Goal: Find specific page/section: Find specific page/section

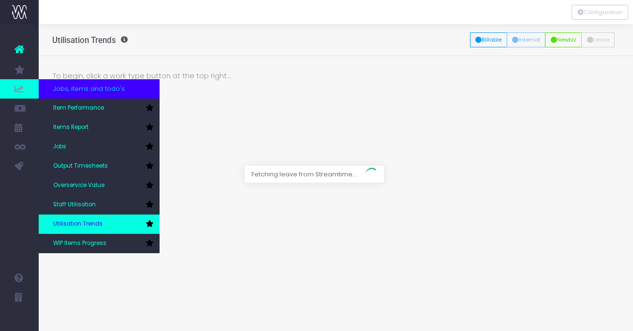
click at [94, 221] on span "Utilisation Trends" at bounding box center [77, 224] width 49 height 9
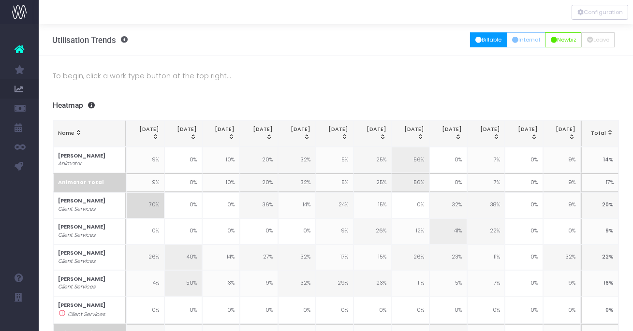
click at [483, 39] on button "Billable" at bounding box center [488, 39] width 37 height 15
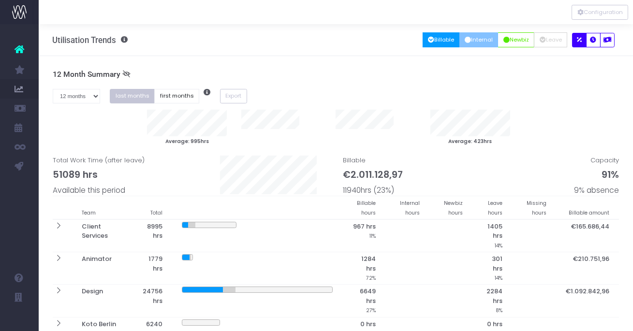
click at [468, 37] on button "Internal" at bounding box center [479, 39] width 39 height 15
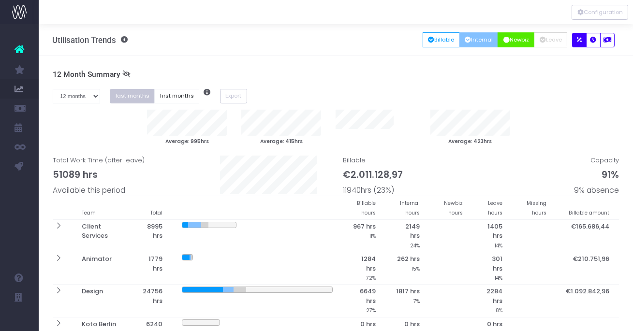
click at [511, 38] on button "Newbiz" at bounding box center [516, 39] width 37 height 15
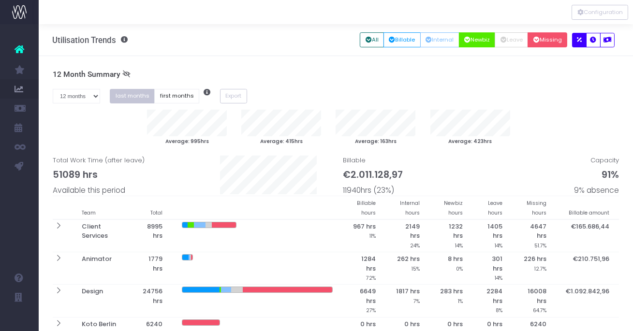
click at [546, 39] on button "Missing" at bounding box center [548, 39] width 40 height 15
click at [593, 40] on icon "button" at bounding box center [594, 40] width 6 height 0
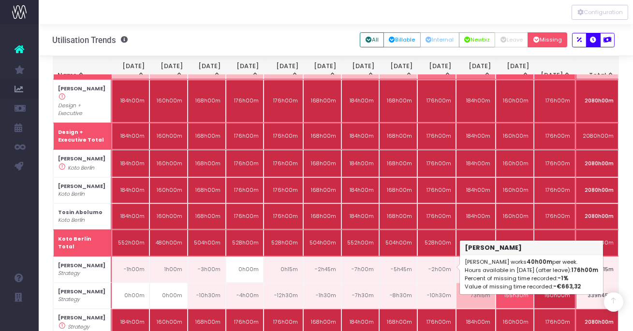
scroll to position [1050, 0]
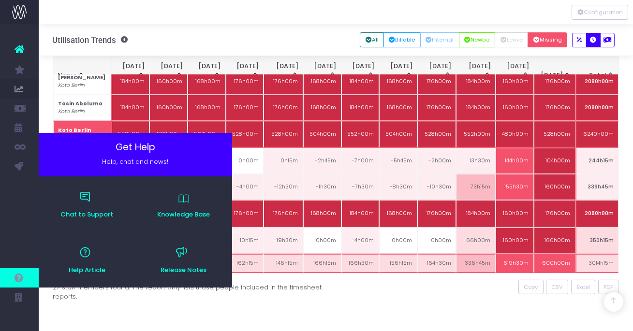
click at [29, 287] on span at bounding box center [19, 278] width 39 height 19
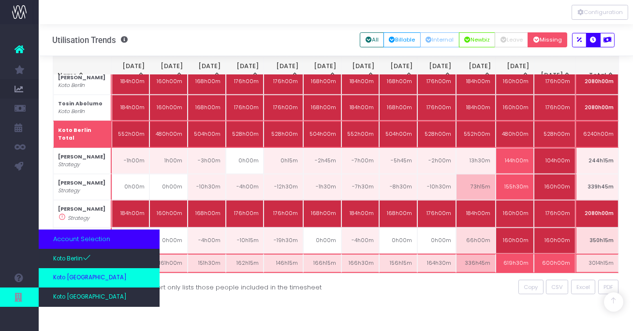
click at [66, 286] on link "Koto [GEOGRAPHIC_DATA]" at bounding box center [99, 278] width 121 height 19
